Goal: Navigation & Orientation: Find specific page/section

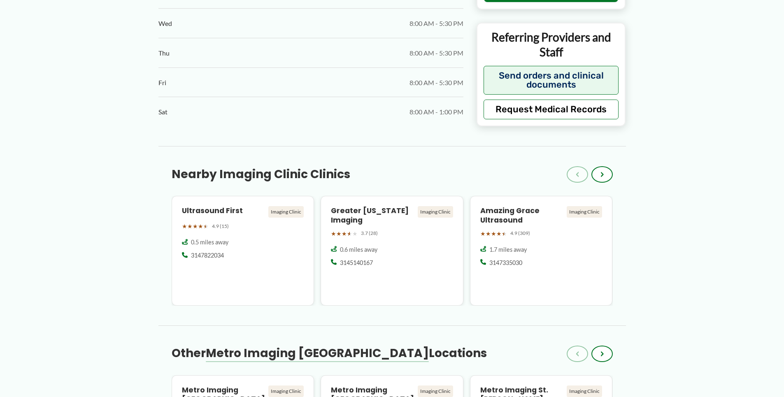
scroll to position [699, 0]
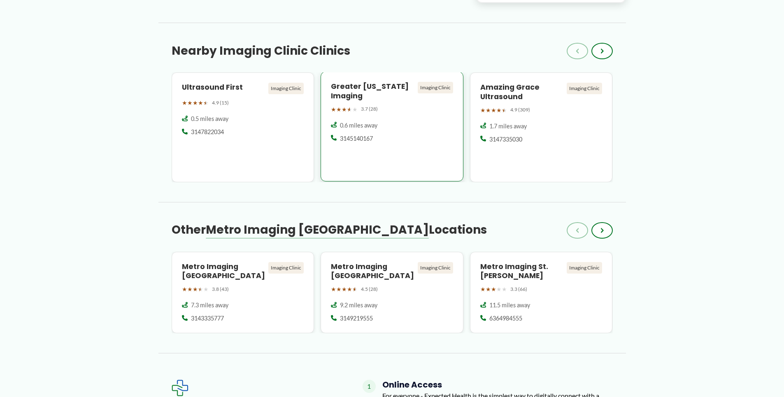
click at [344, 95] on h4 "Greater [US_STATE] Imaging" at bounding box center [373, 91] width 84 height 19
